Goal: Check status: Check status

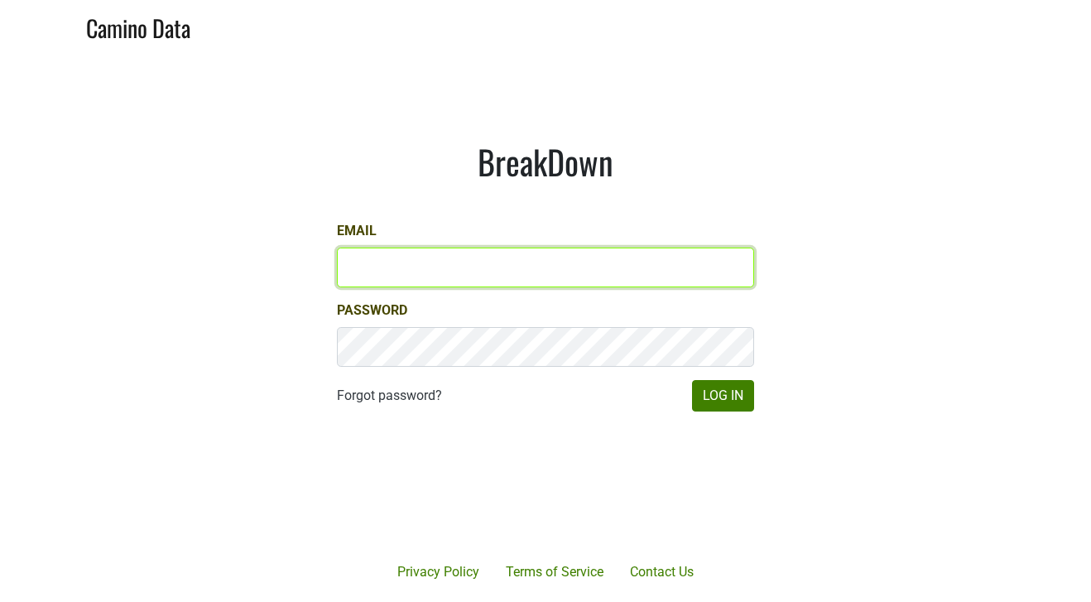
type input "[PERSON_NAME][EMAIL_ADDRESS][DOMAIN_NAME]"
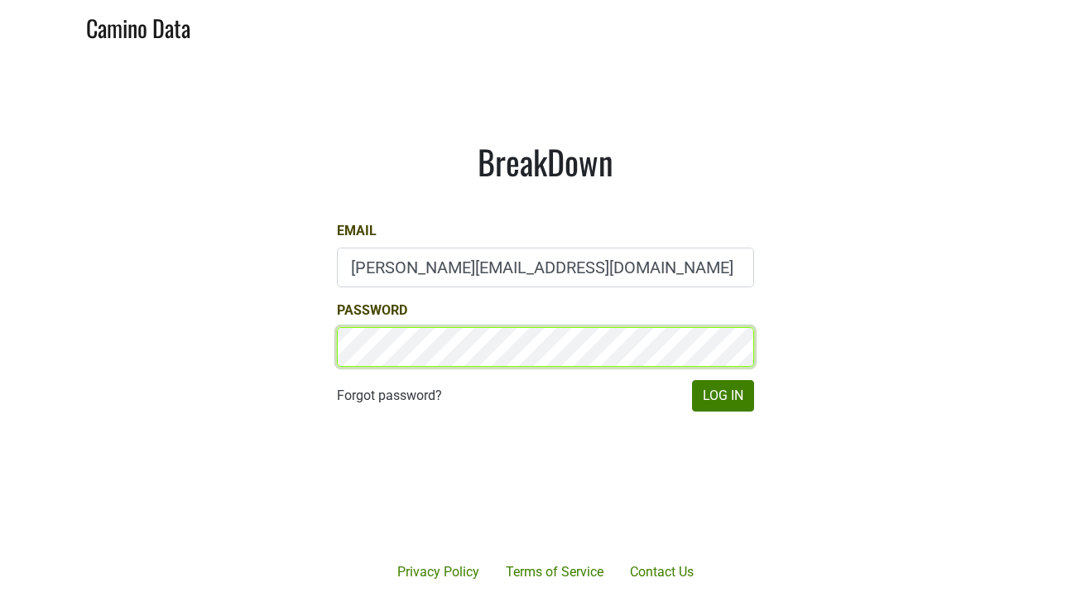
click at [723, 396] on button "Log In" at bounding box center [723, 395] width 62 height 31
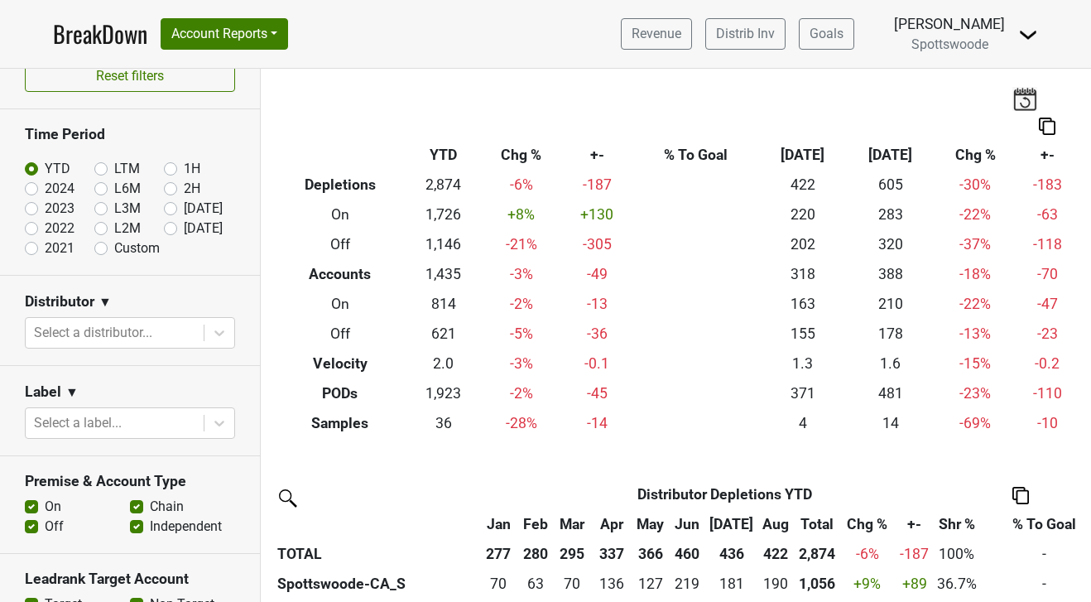
scroll to position [26, 0]
click at [786, 31] on link "Distrib Inv" at bounding box center [746, 33] width 80 height 31
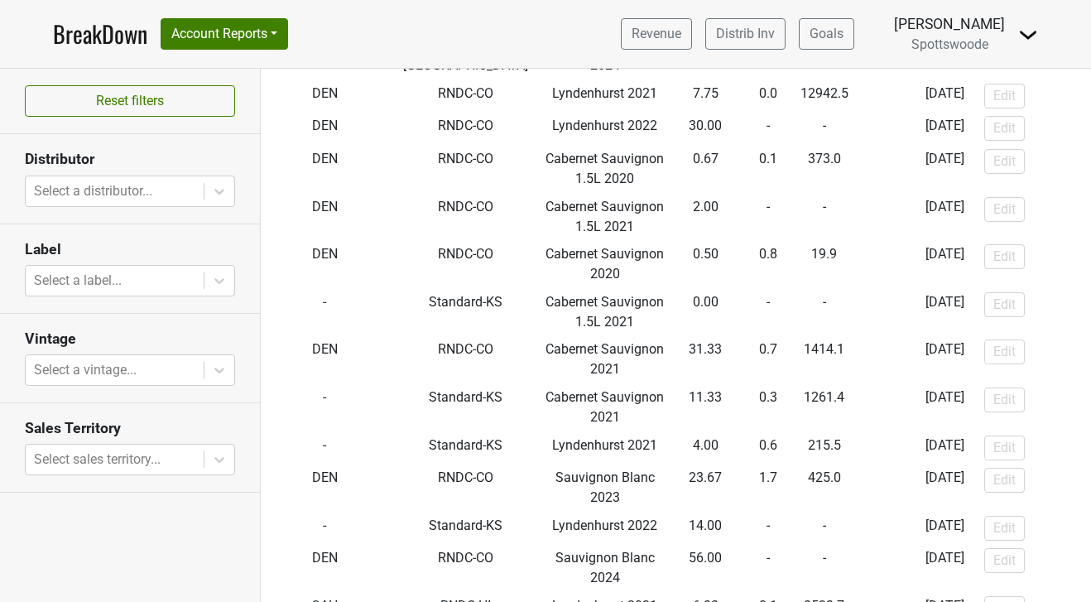
scroll to position [2841, 2]
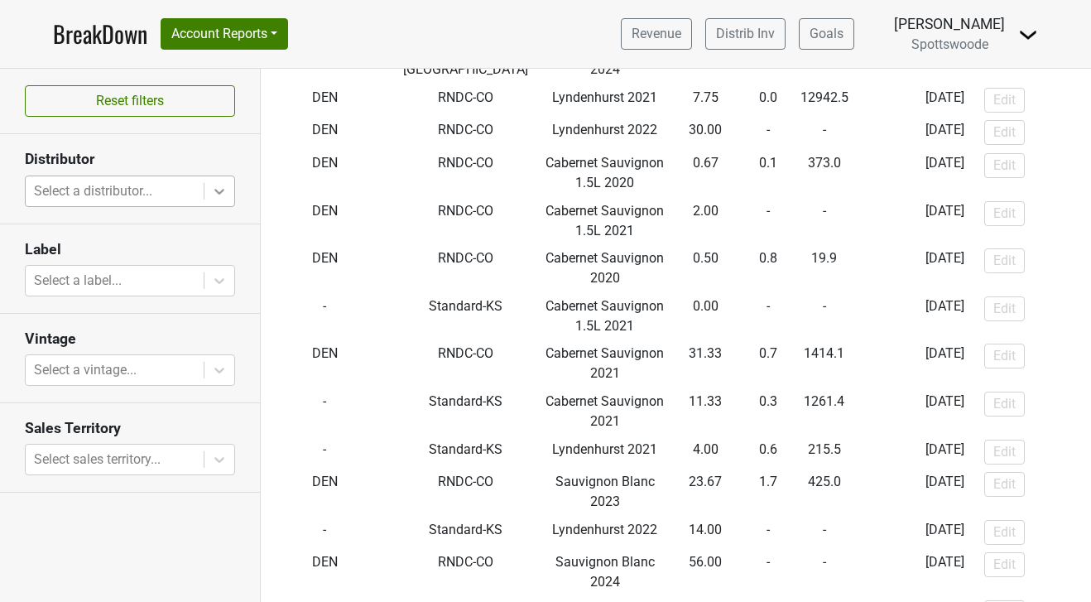
click at [218, 188] on icon at bounding box center [219, 191] width 17 height 17
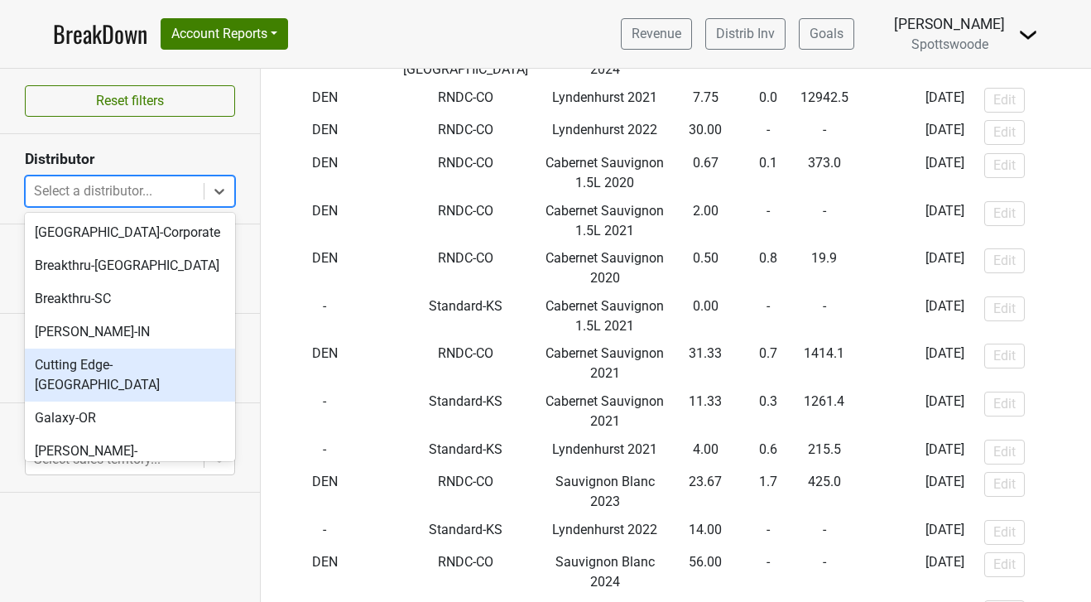
scroll to position [0, 0]
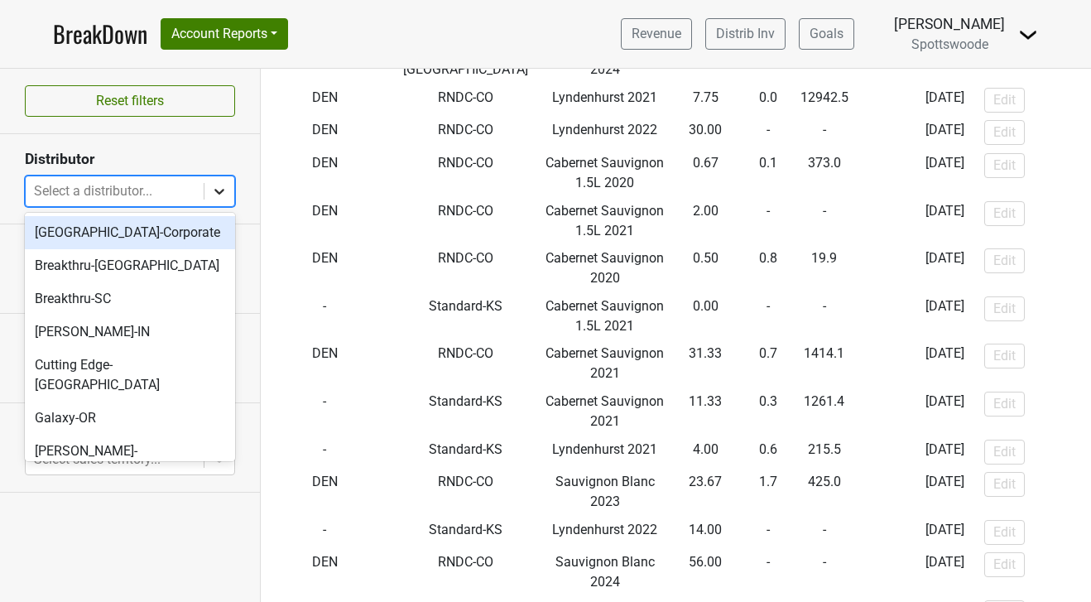
click at [219, 192] on icon at bounding box center [219, 192] width 10 height 6
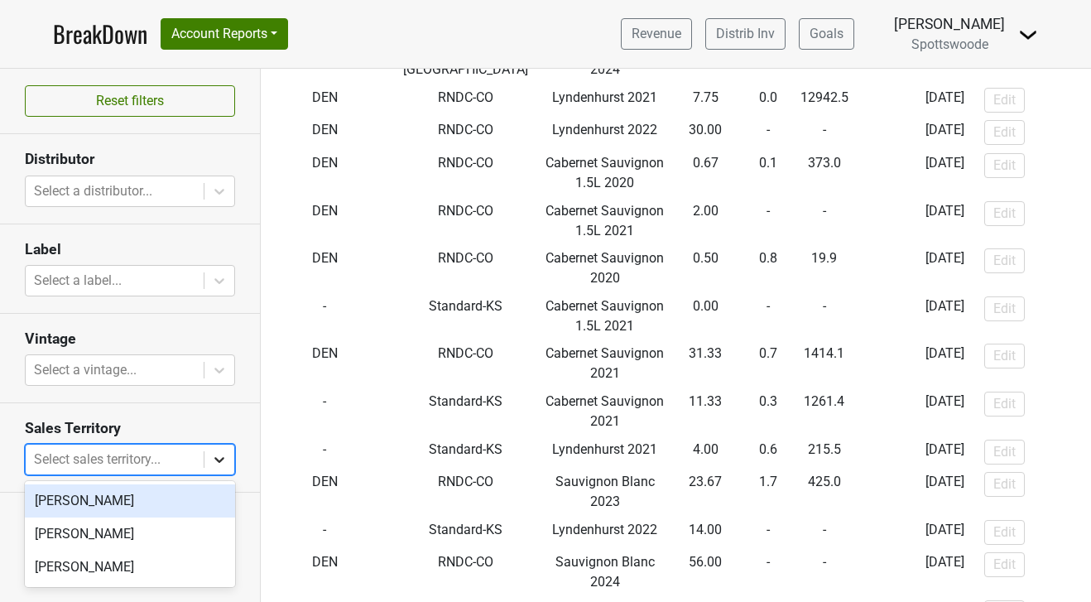
click at [220, 464] on icon at bounding box center [219, 459] width 17 height 17
click at [218, 188] on icon at bounding box center [219, 191] width 17 height 17
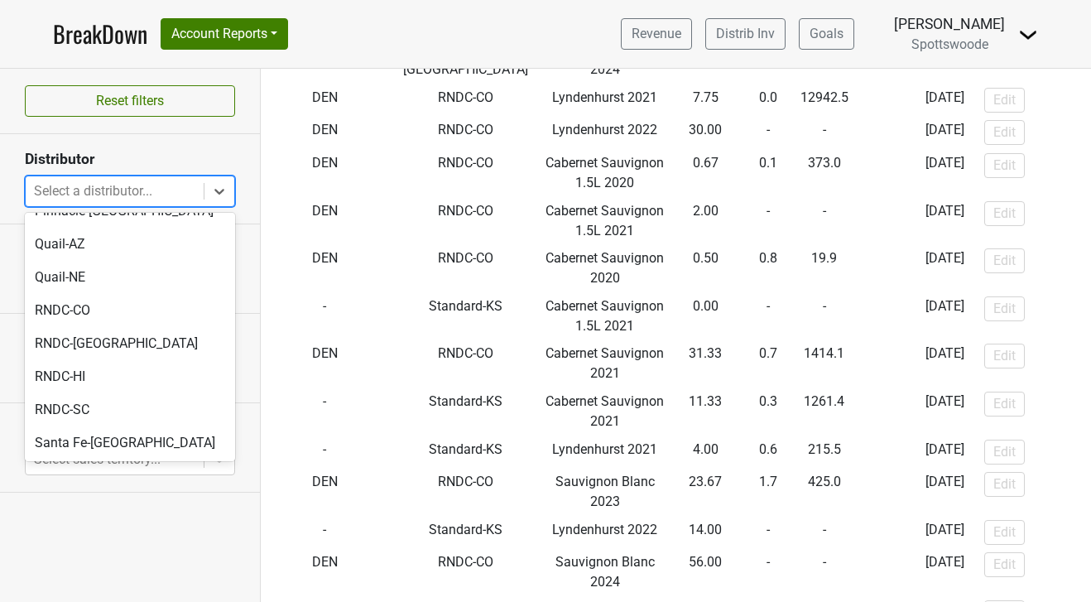
scroll to position [363, 0]
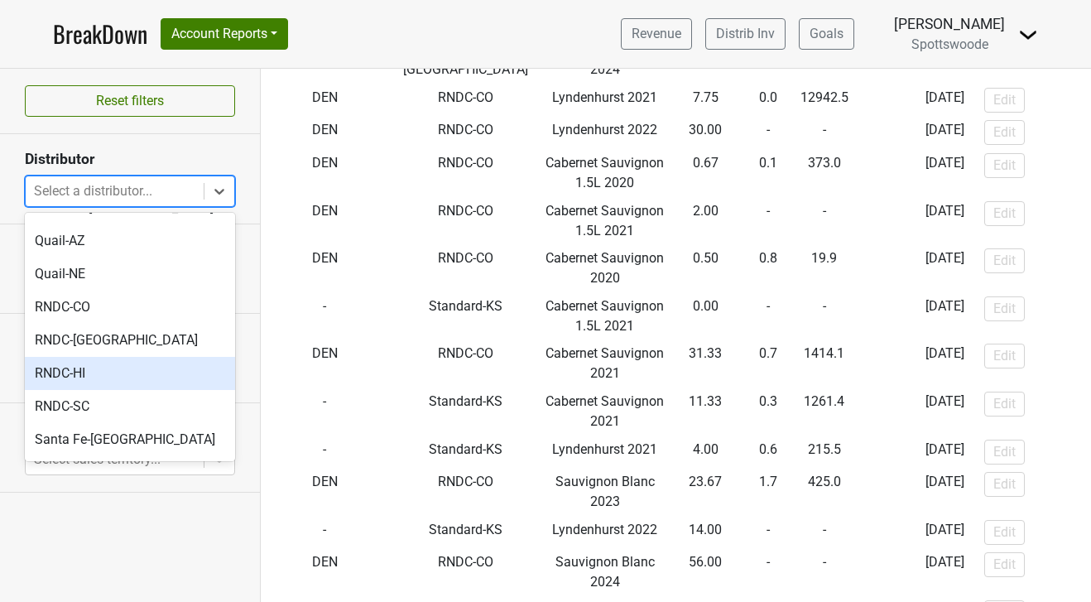
click at [76, 357] on div "RNDC-HI" at bounding box center [130, 373] width 210 height 33
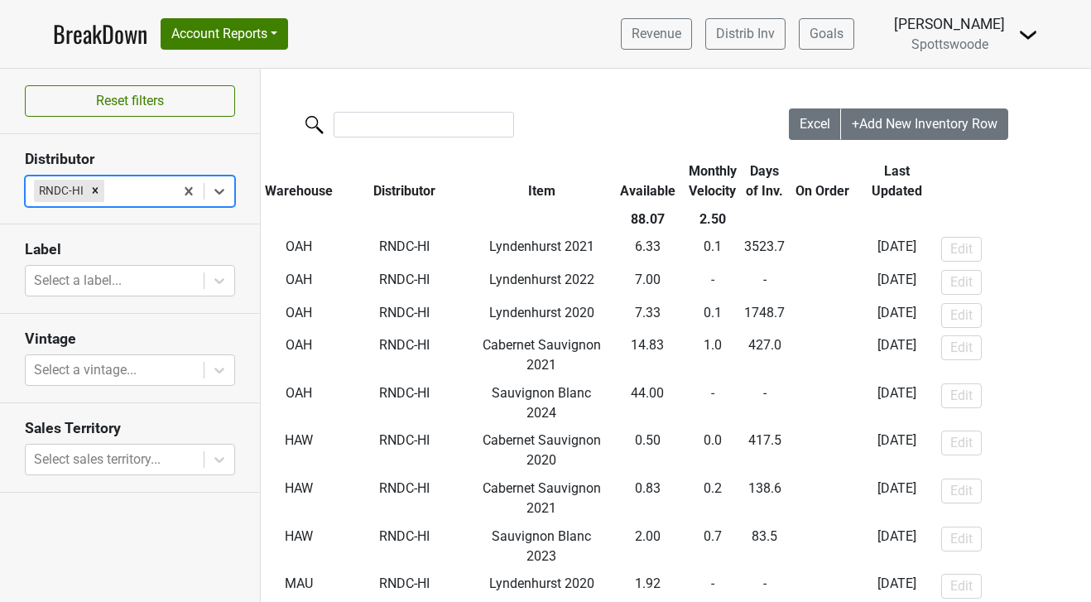
scroll to position [0, 0]
